Goal: Check status: Check status

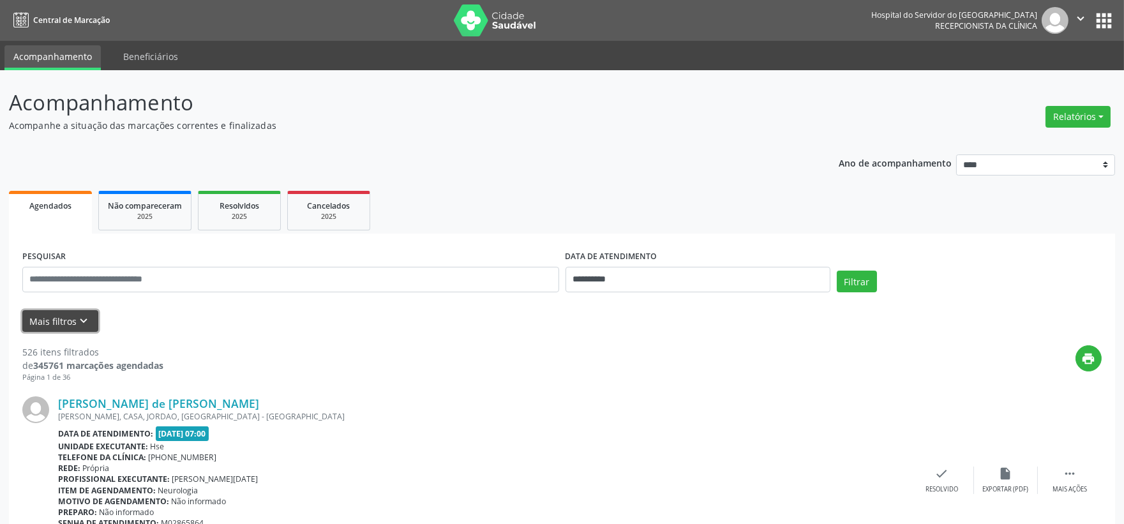
click at [74, 314] on button "Mais filtros keyboard_arrow_down" at bounding box center [60, 321] width 76 height 22
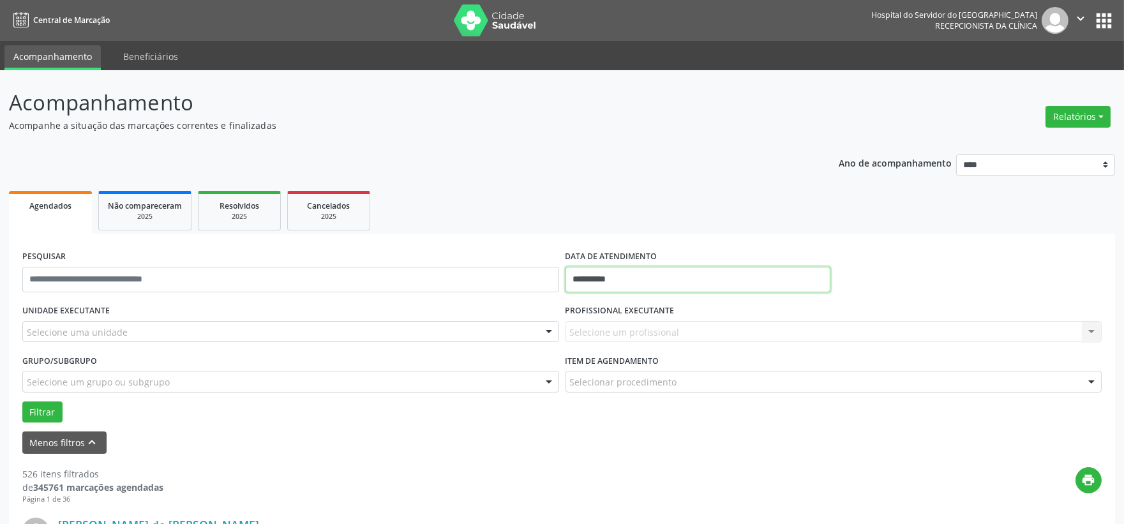
click at [590, 279] on input "**********" at bounding box center [697, 280] width 265 height 26
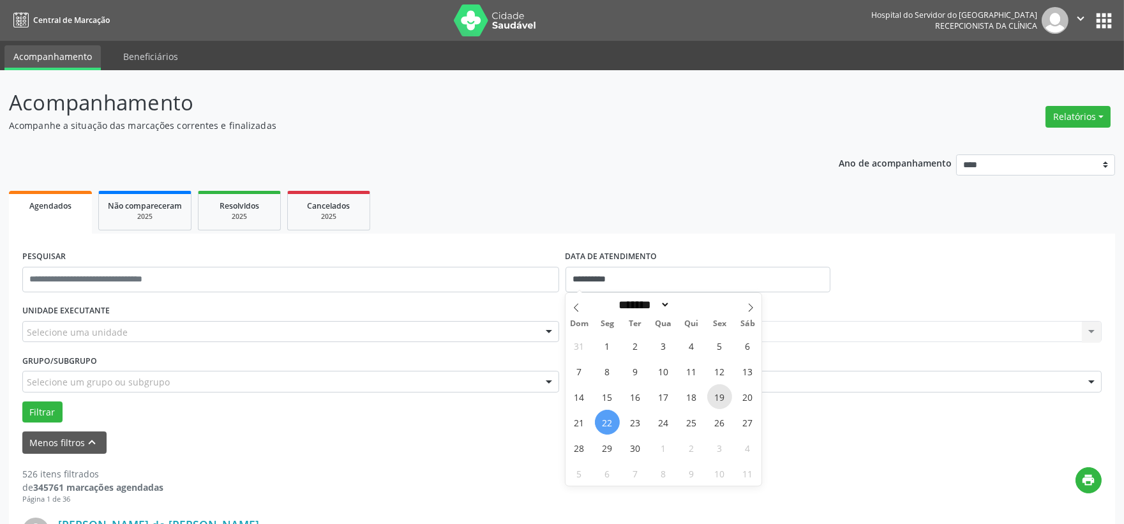
click at [713, 400] on span "19" at bounding box center [719, 396] width 25 height 25
type input "**********"
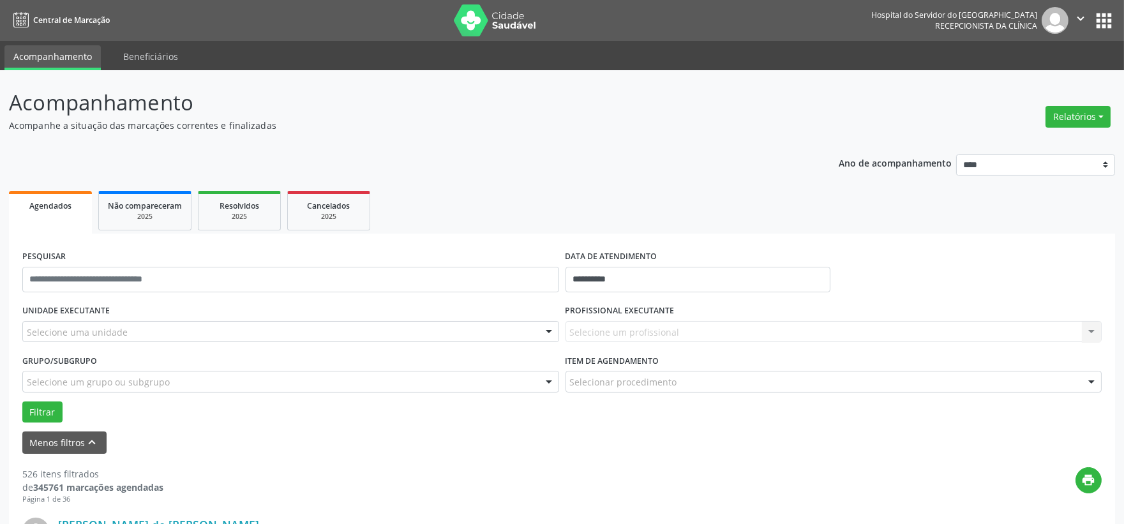
click at [384, 318] on div "UNIDADE EXECUTANTE Selecione uma unidade Todos as unidades Hse Nenhum resultado…" at bounding box center [290, 326] width 543 height 50
click at [374, 331] on div "Selecione uma unidade" at bounding box center [290, 332] width 537 height 22
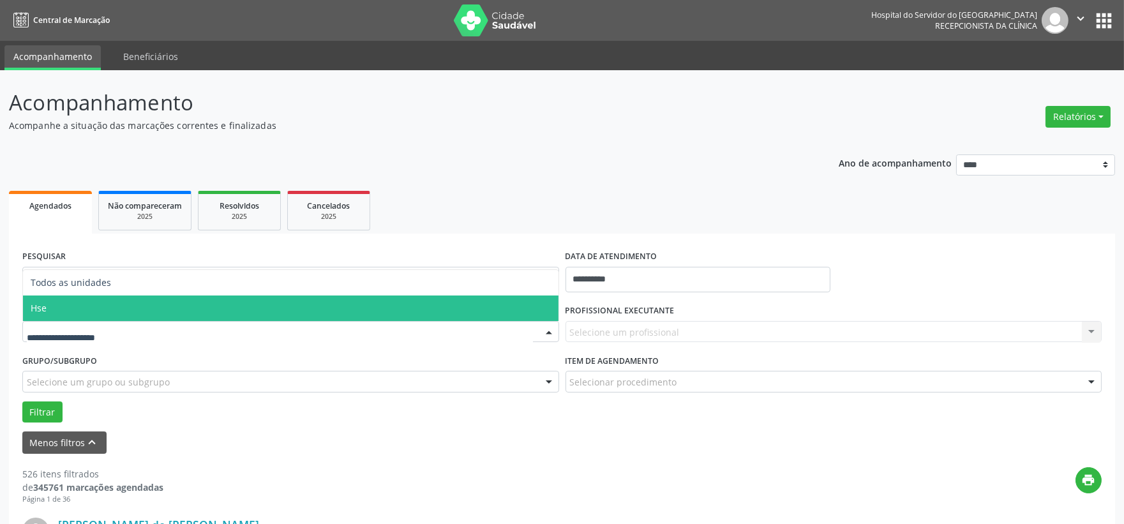
click at [198, 310] on span "Hse" at bounding box center [290, 309] width 535 height 26
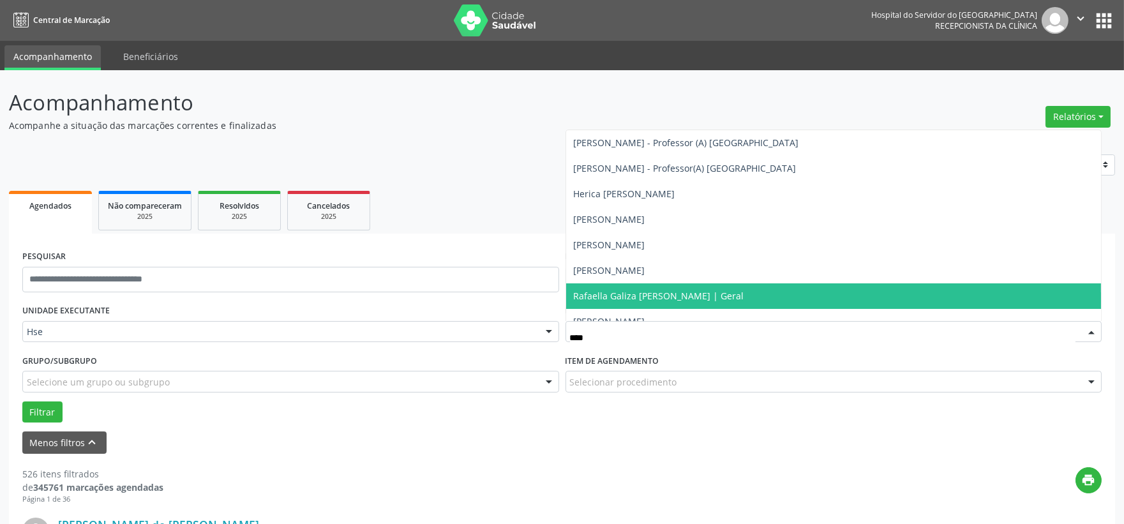
click at [666, 291] on span "Rafaella Galiza [PERSON_NAME] | Geral" at bounding box center [659, 296] width 170 height 12
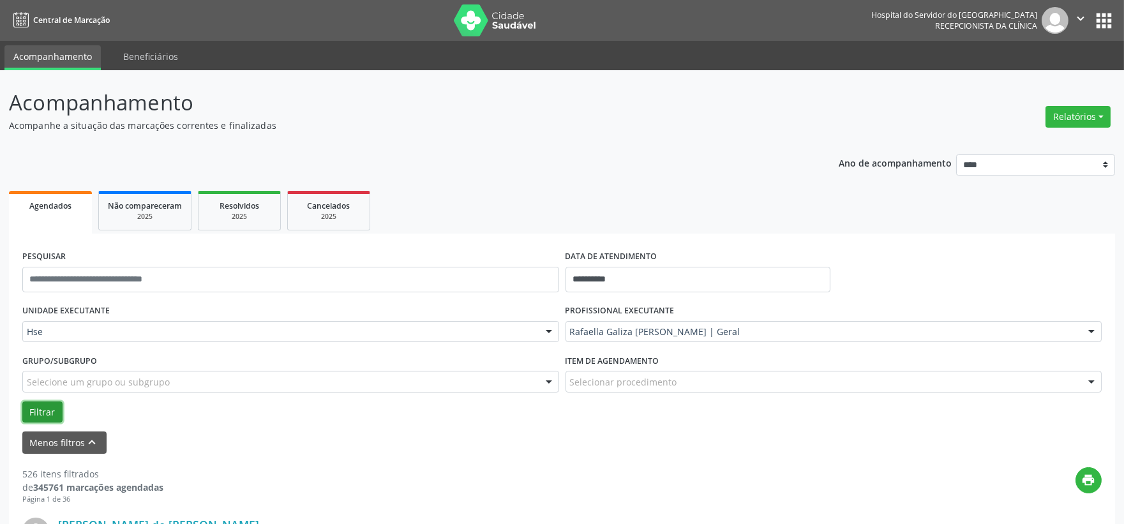
click at [30, 404] on button "Filtrar" at bounding box center [42, 412] width 40 height 22
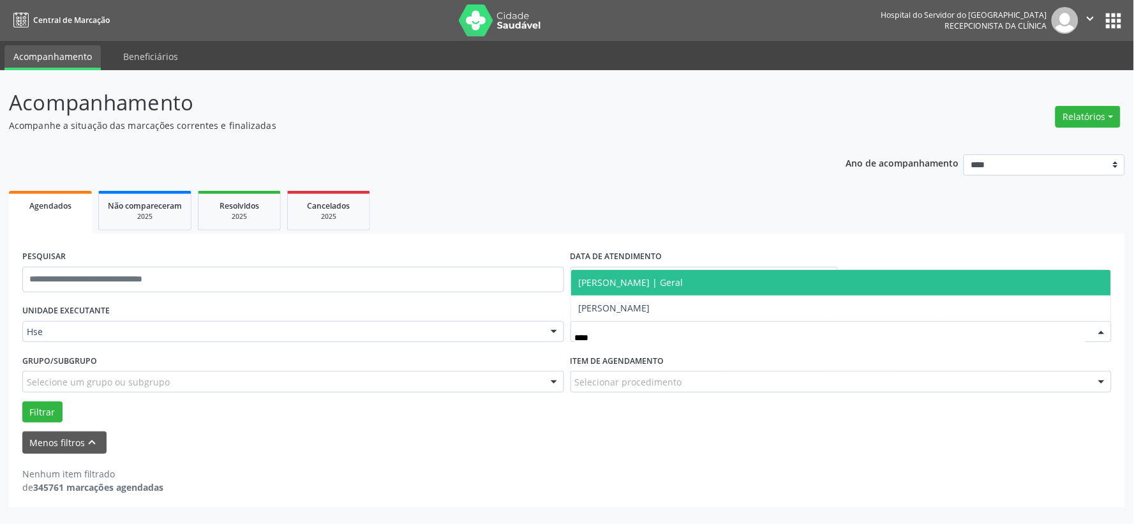
click at [645, 281] on span "[PERSON_NAME] | Geral" at bounding box center [631, 282] width 105 height 12
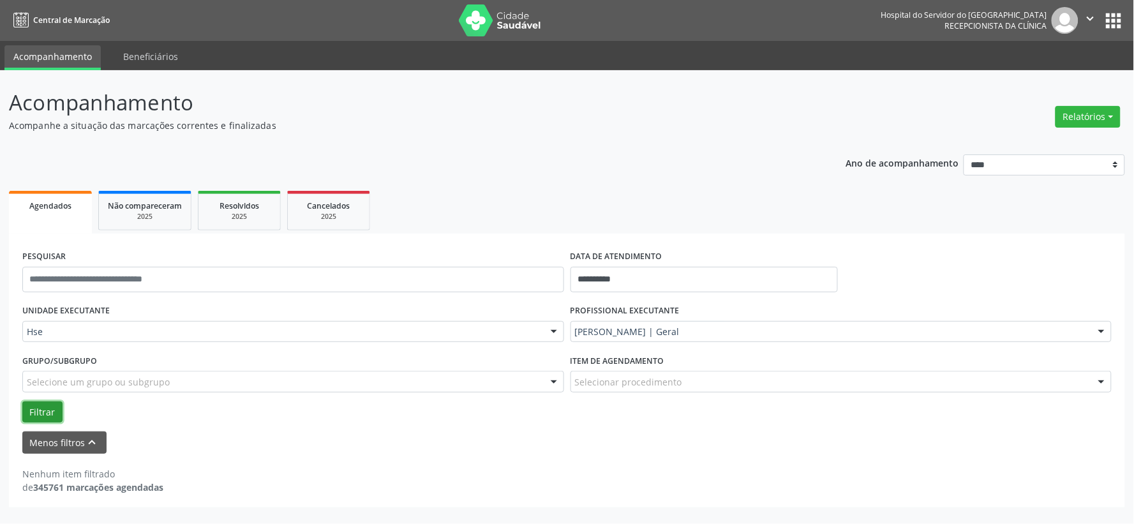
click at [50, 411] on button "Filtrar" at bounding box center [42, 412] width 40 height 22
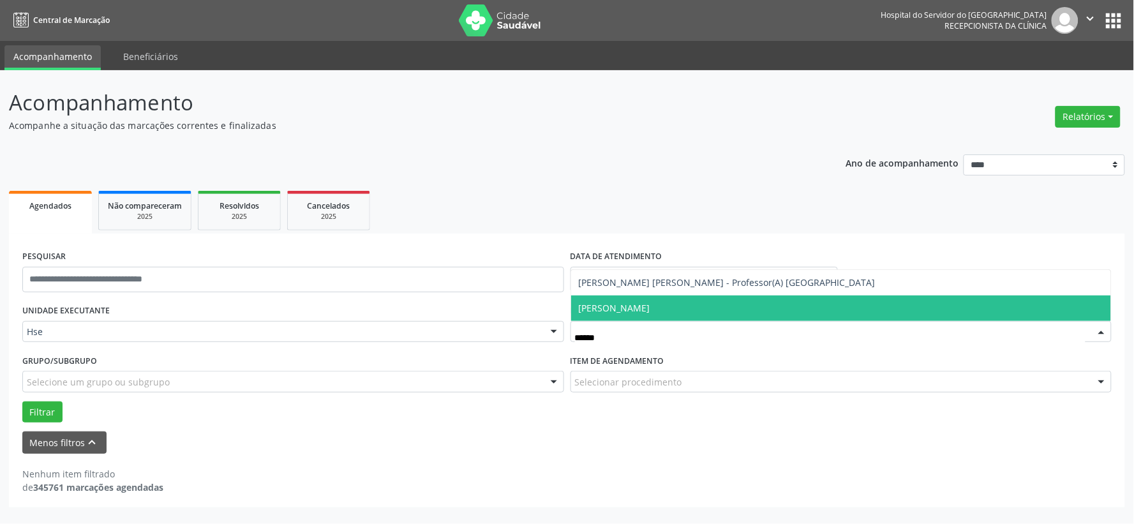
click at [694, 304] on span "[PERSON_NAME]" at bounding box center [841, 309] width 541 height 26
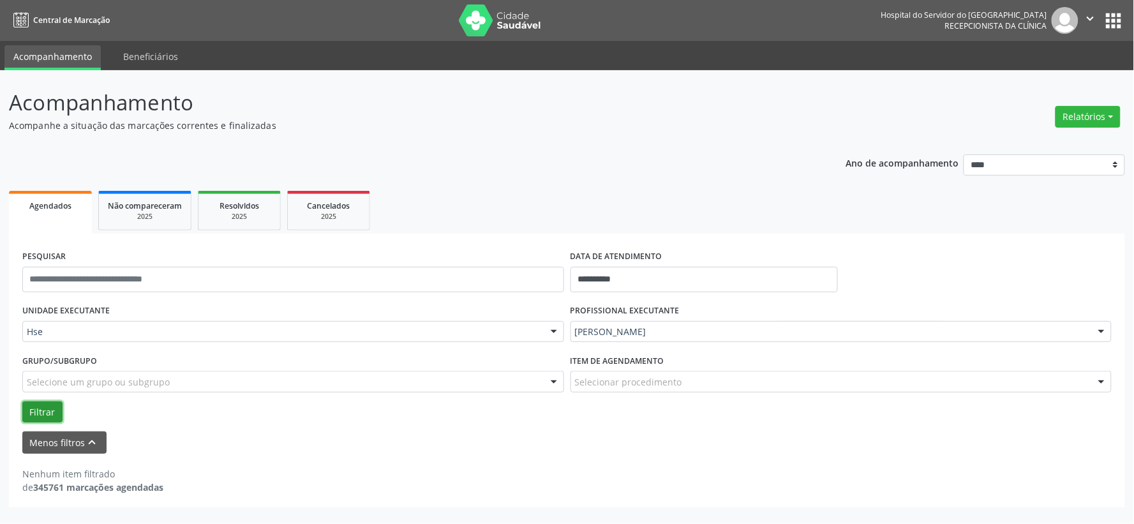
click at [26, 413] on button "Filtrar" at bounding box center [42, 412] width 40 height 22
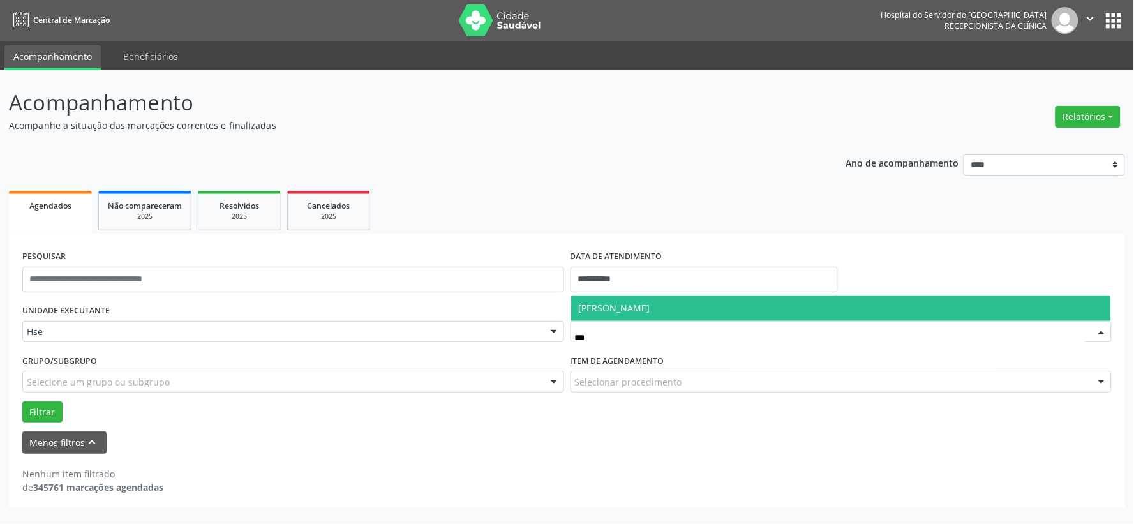
click at [650, 310] on span "[PERSON_NAME]" at bounding box center [614, 308] width 71 height 12
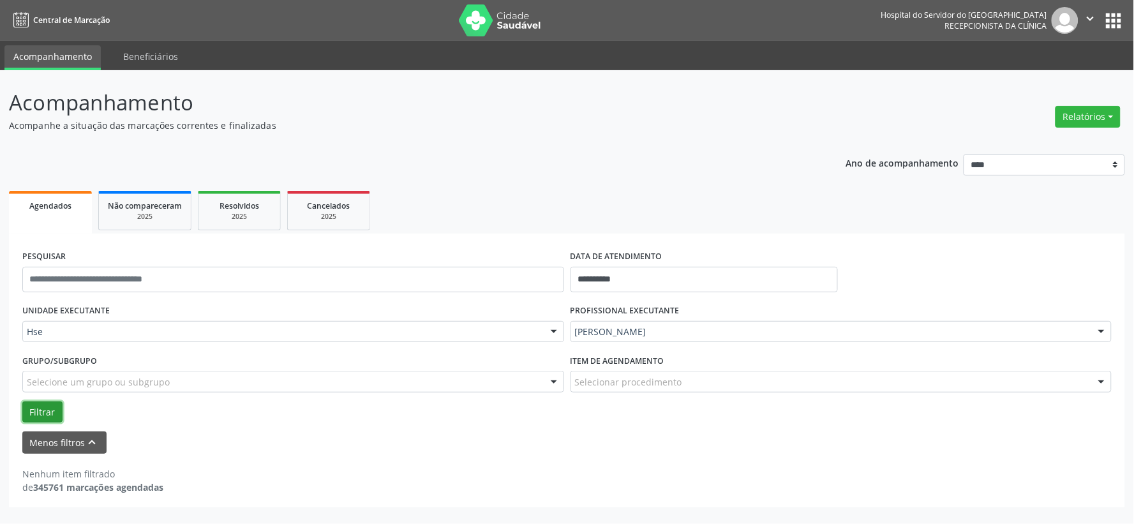
click at [39, 413] on button "Filtrar" at bounding box center [42, 412] width 40 height 22
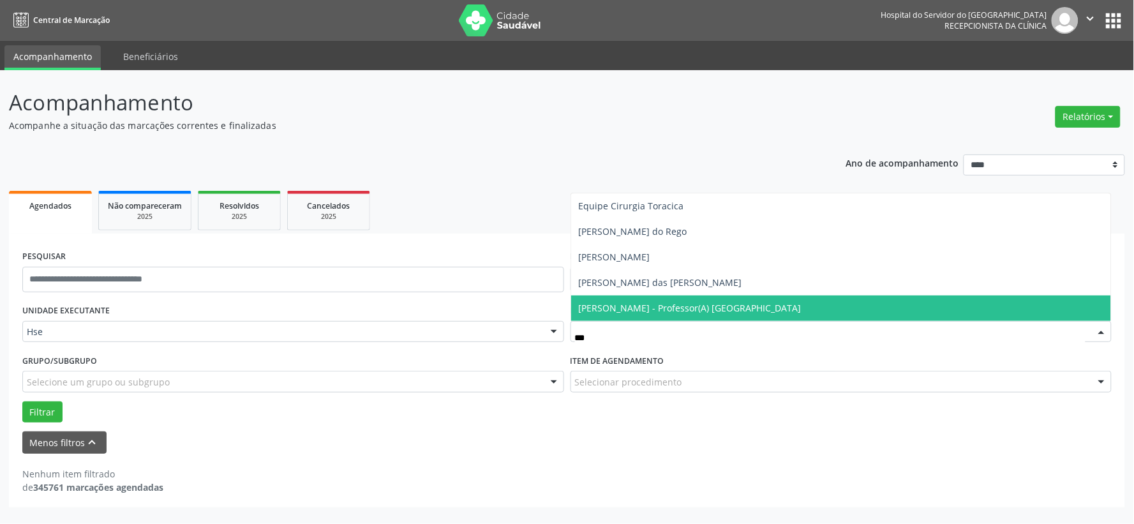
type input "****"
click at [667, 302] on span "[PERSON_NAME] - Professor(A) [GEOGRAPHIC_DATA]" at bounding box center [690, 308] width 223 height 12
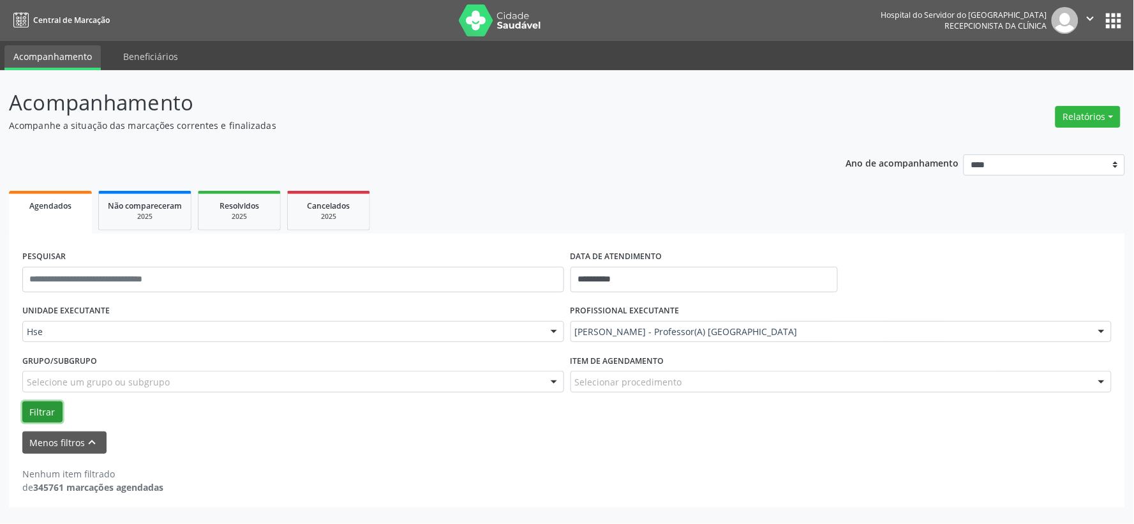
click at [40, 403] on button "Filtrar" at bounding box center [42, 412] width 40 height 22
click at [500, 24] on img at bounding box center [500, 20] width 83 height 32
